Goal: Task Accomplishment & Management: Use online tool/utility

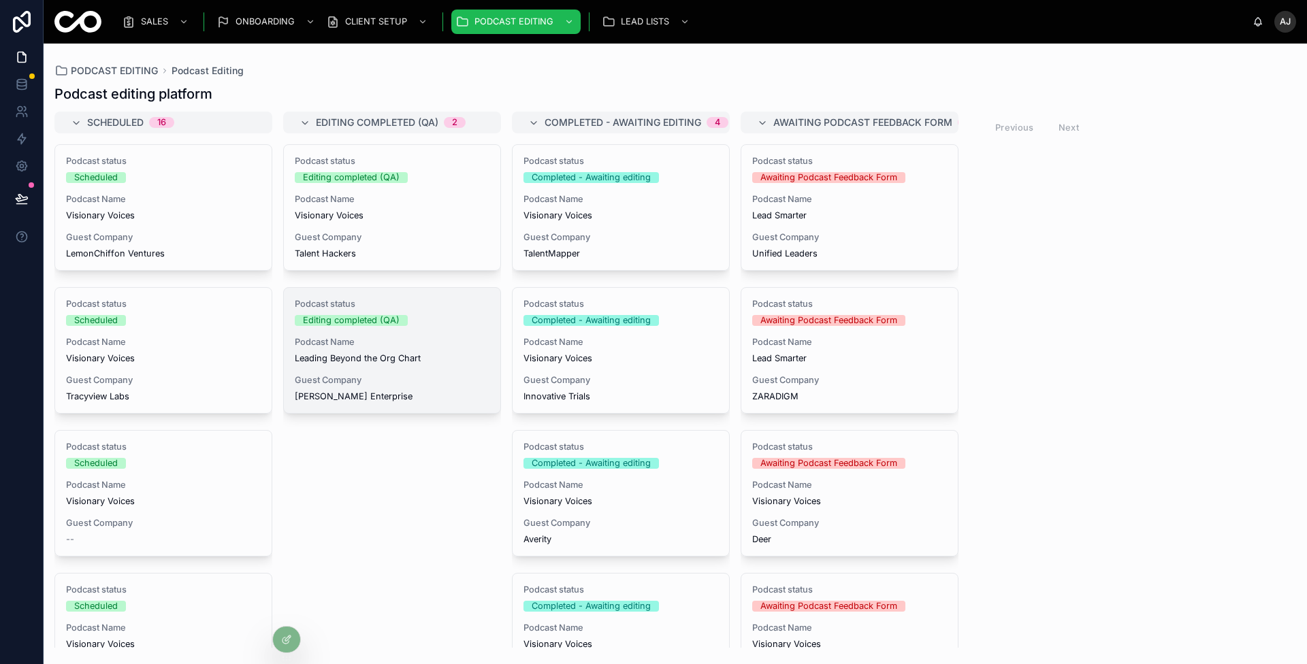
click at [463, 387] on div "Guest Company [PERSON_NAME] Enterprise" at bounding box center [392, 388] width 195 height 27
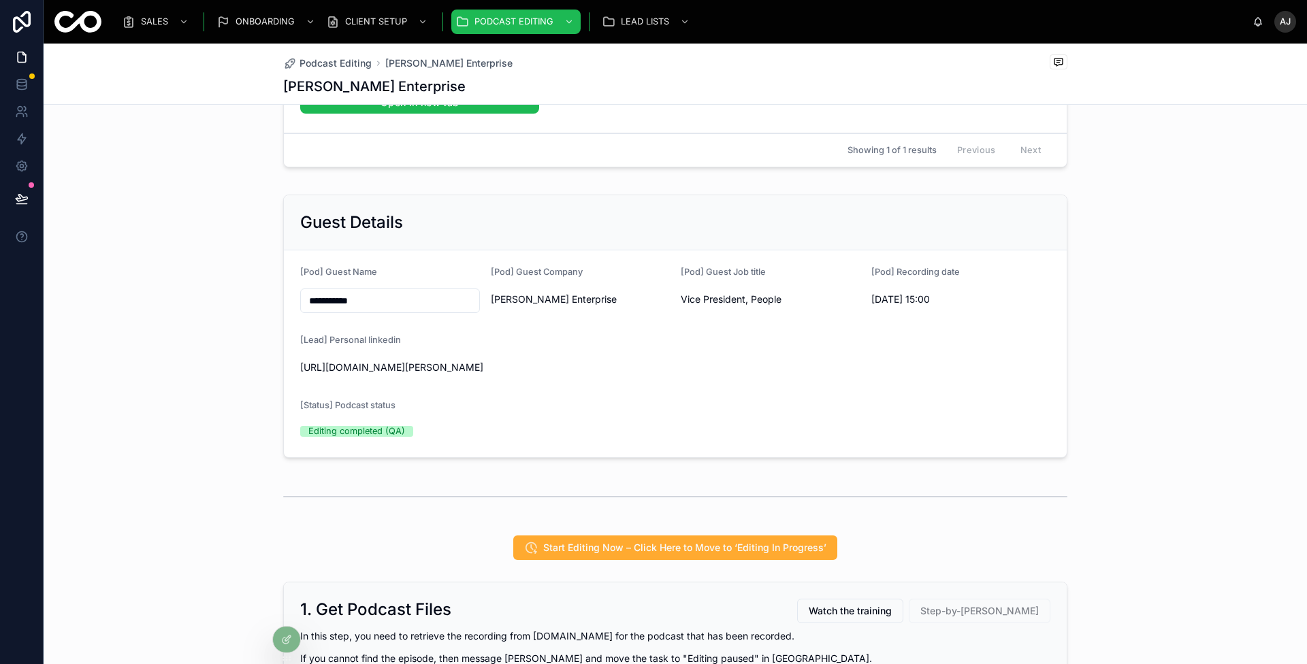
scroll to position [635, 0]
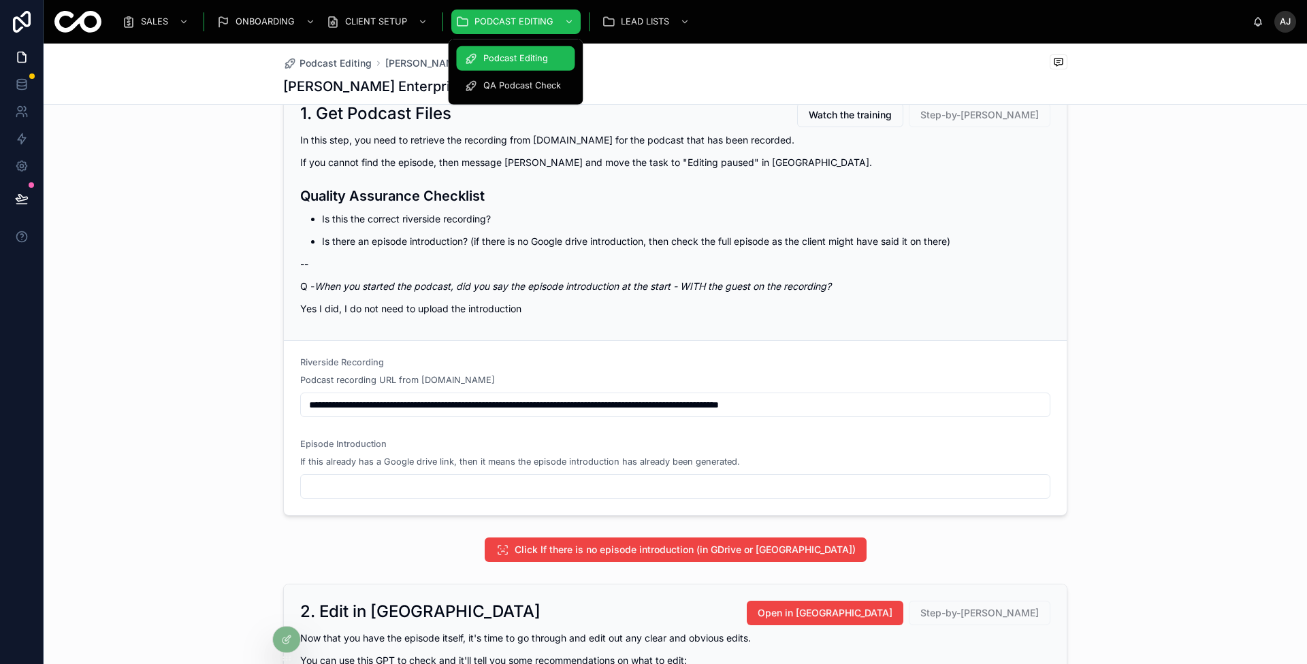
click at [515, 75] on div "QA Podcast Check" at bounding box center [515, 86] width 102 height 22
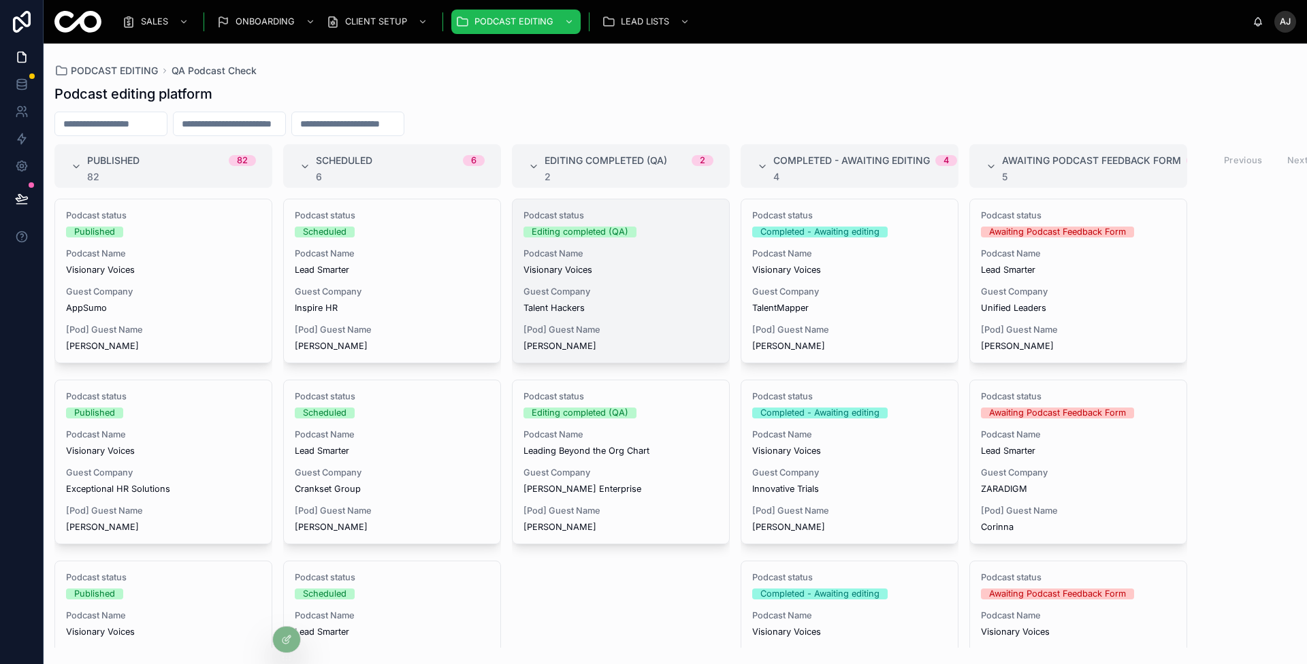
click at [638, 300] on div "Guest Company Talent Hackers" at bounding box center [620, 300] width 195 height 27
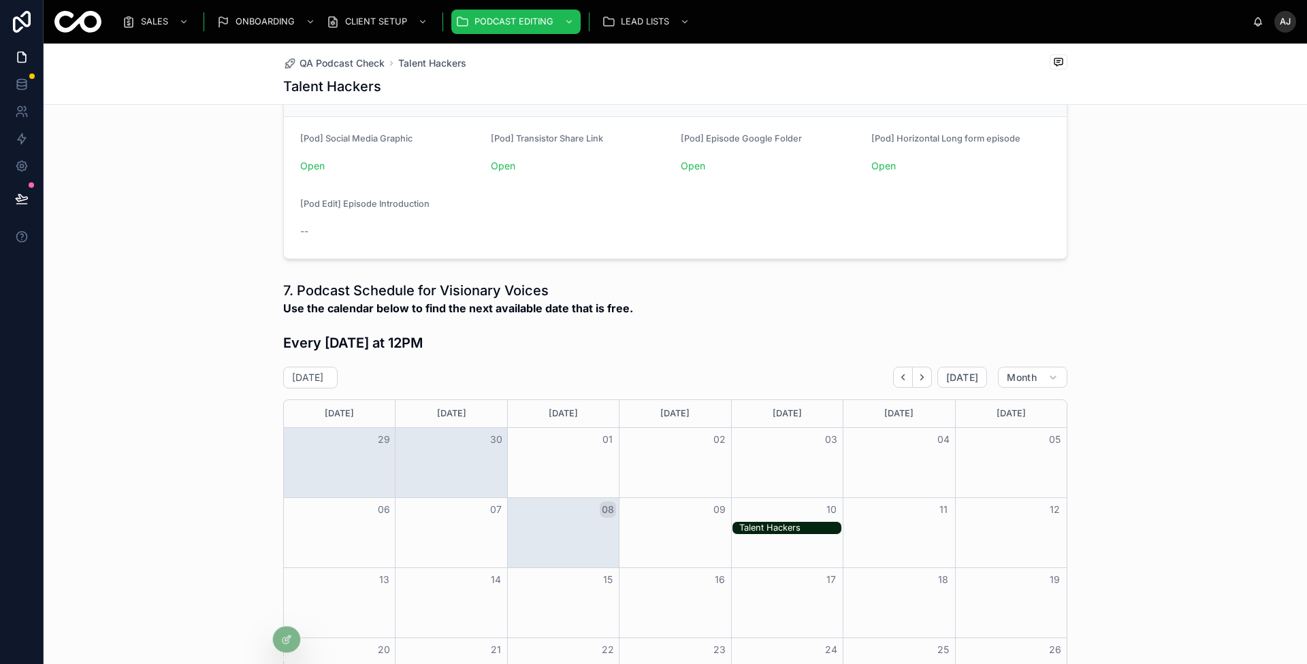
scroll to position [510, 0]
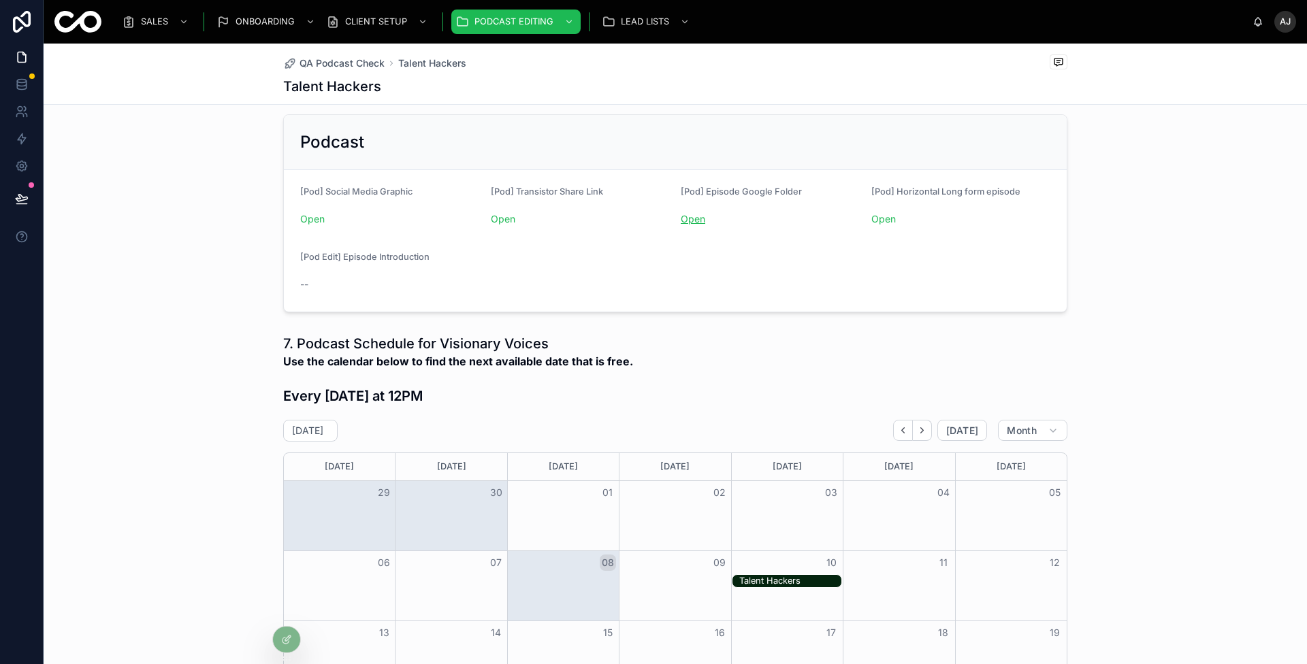
click at [696, 214] on link "Open" at bounding box center [693, 219] width 25 height 12
click at [517, 104] on div "Podcast Editing QA Podcast Check" at bounding box center [515, 71] width 135 height 65
click at [517, 97] on link "QA Podcast Check" at bounding box center [515, 86] width 118 height 25
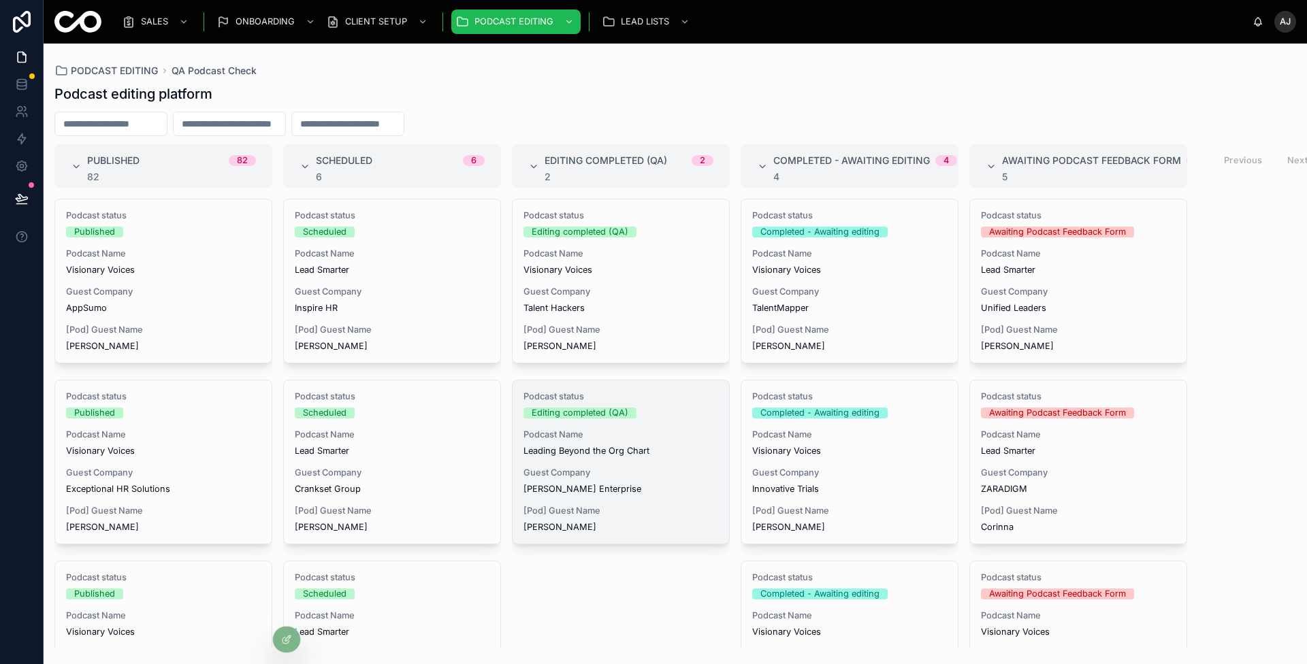
click at [606, 509] on span "[Pod] Guest Name" at bounding box center [620, 511] width 195 height 11
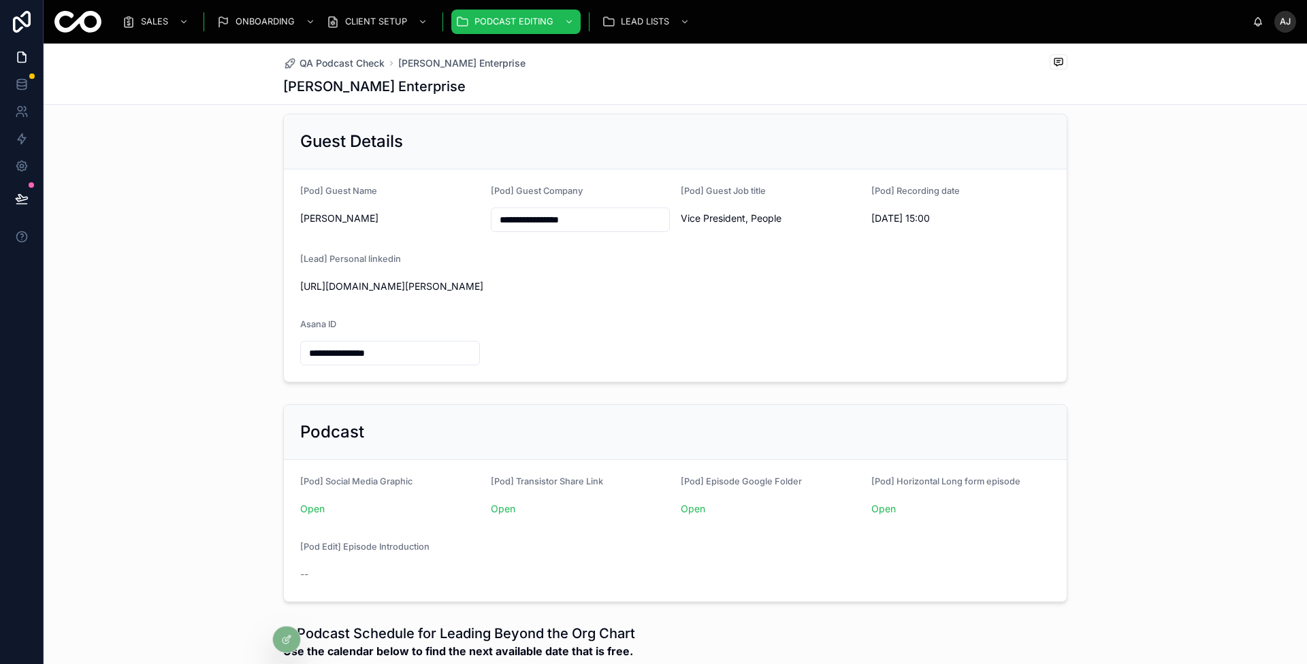
scroll to position [253, 0]
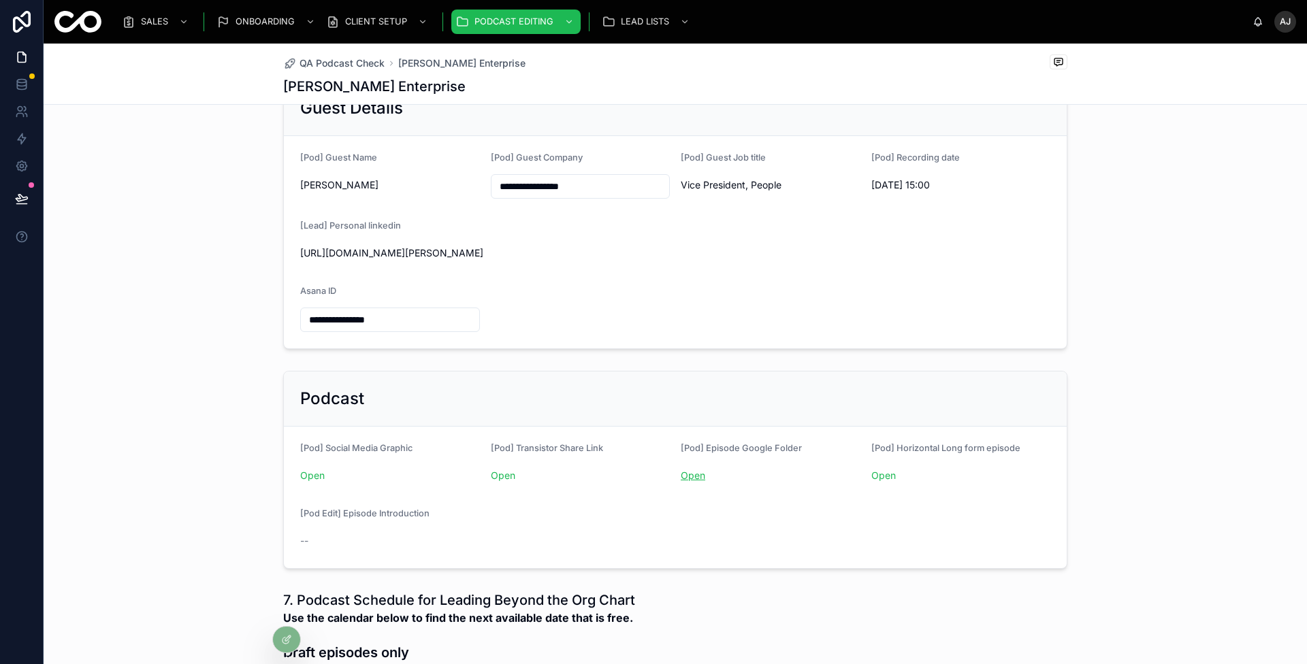
click at [689, 474] on link "Open" at bounding box center [693, 476] width 25 height 12
click at [504, 472] on link "Open" at bounding box center [503, 476] width 25 height 12
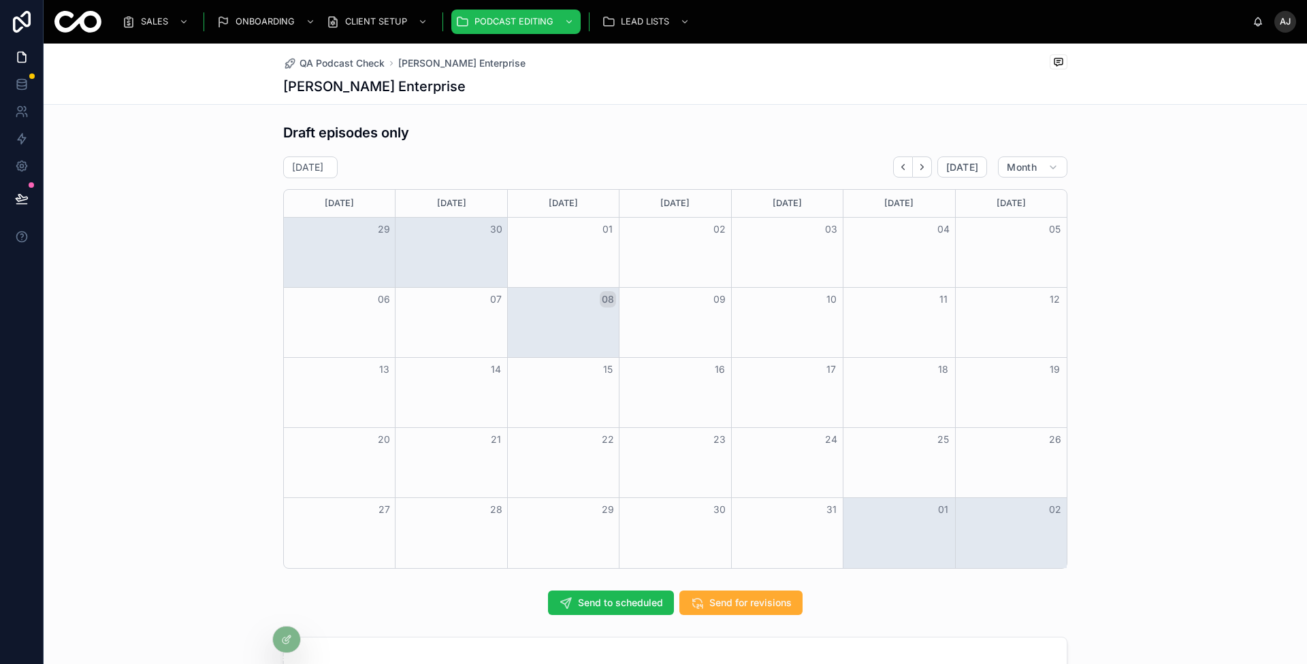
scroll to position [733, 0]
